Goal: Find specific page/section: Find specific page/section

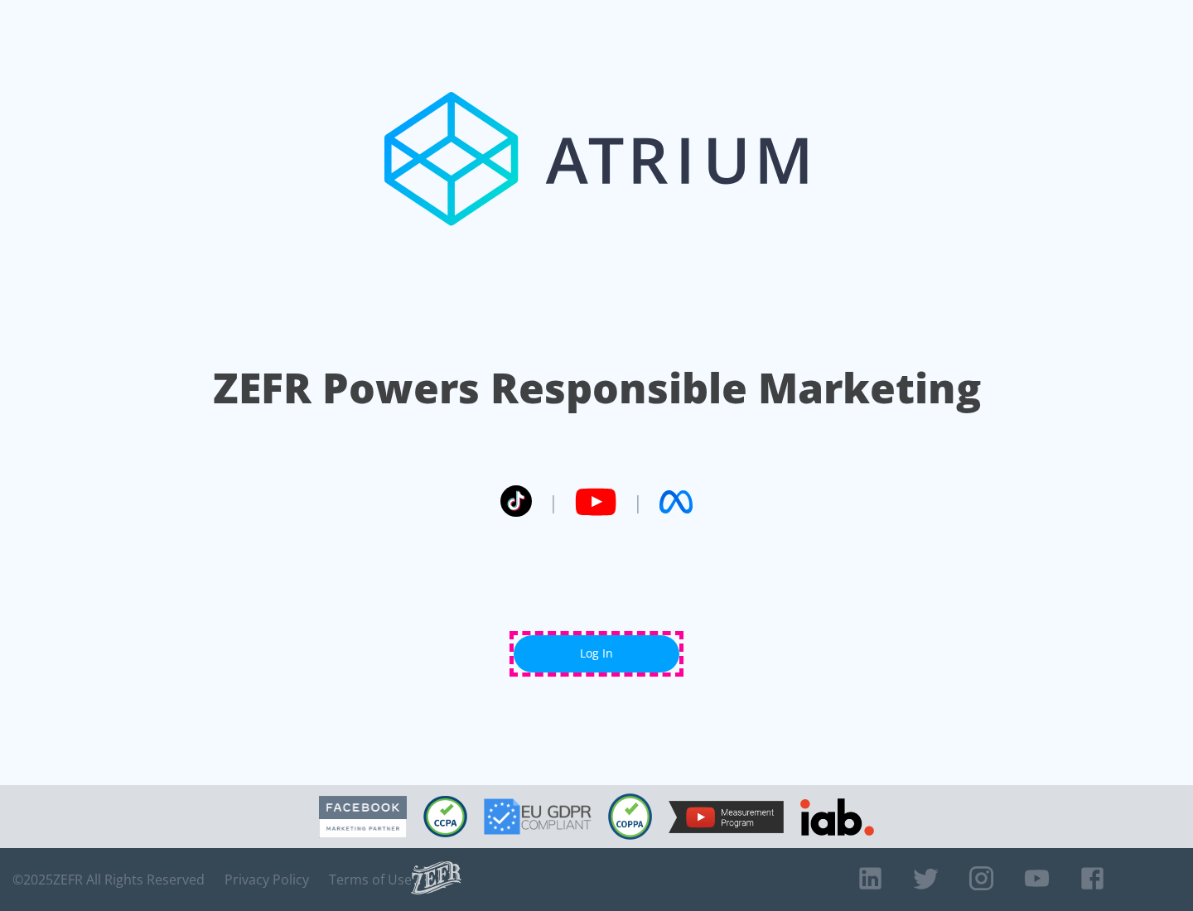
click at [597, 654] on link "Log In" at bounding box center [597, 653] width 166 height 37
